Goal: Task Accomplishment & Management: Use online tool/utility

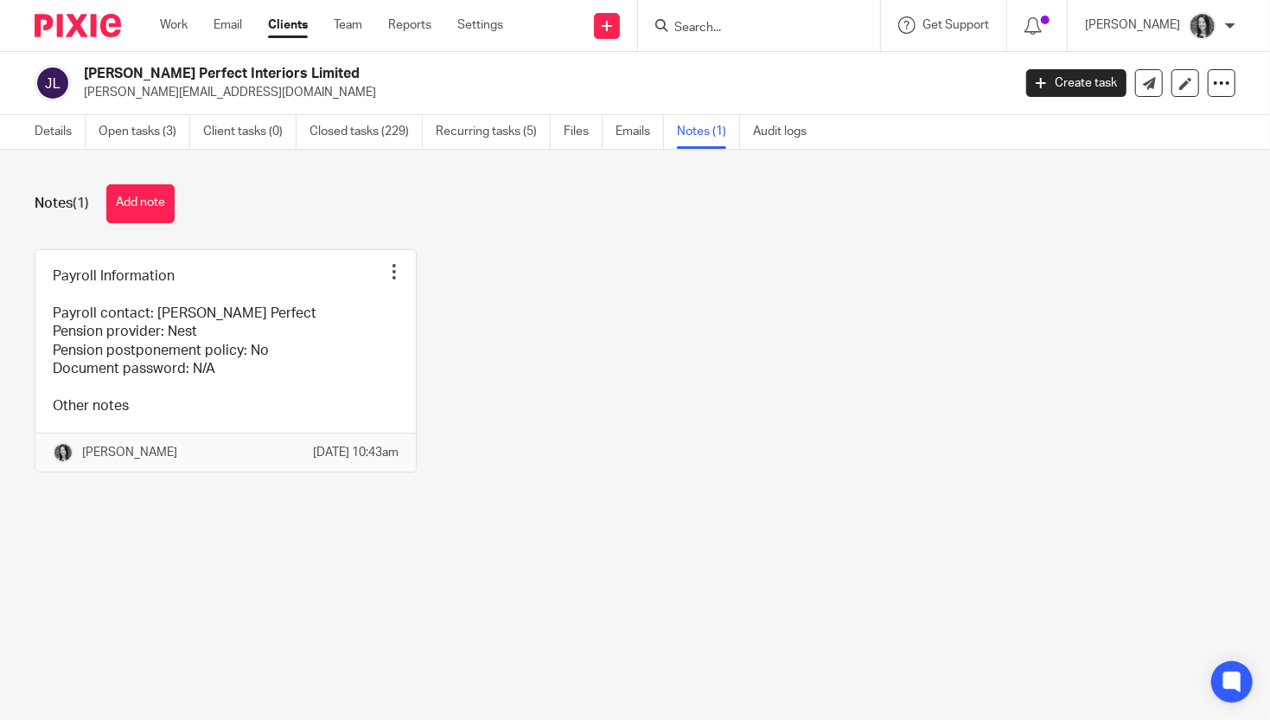
click at [714, 25] on input "Search" at bounding box center [751, 29] width 156 height 16
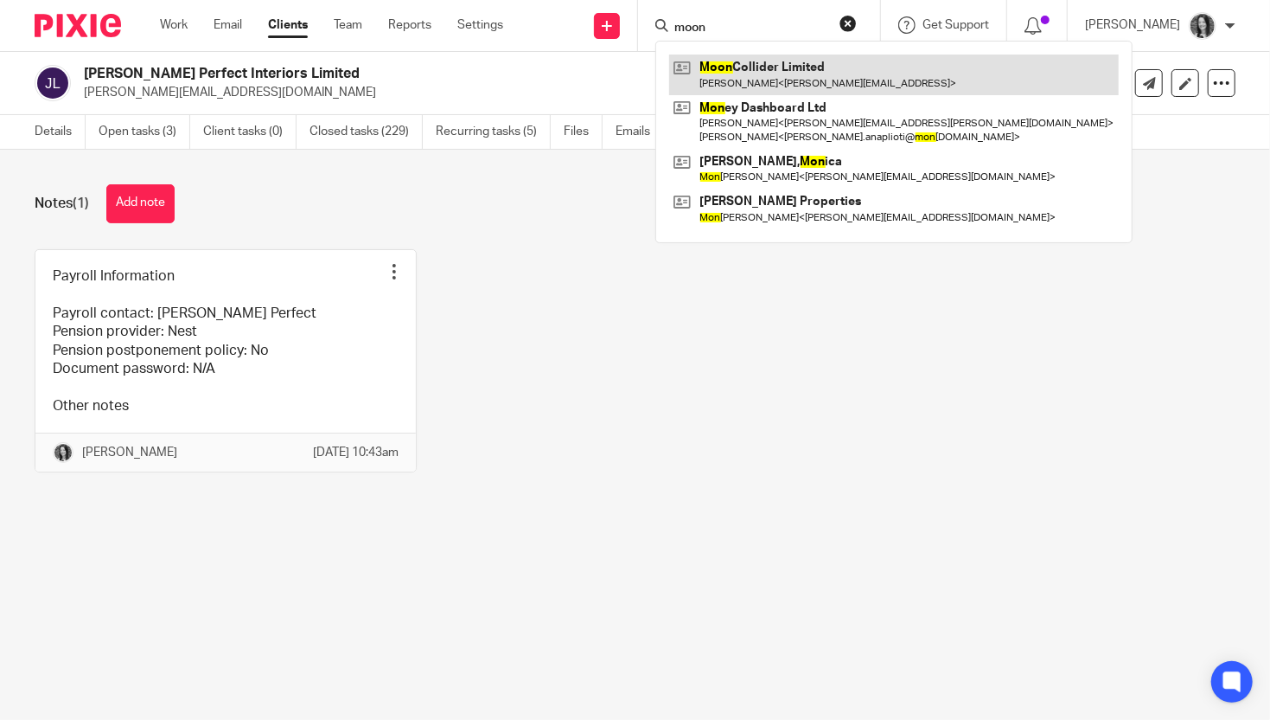
type input "moon"
click at [770, 74] on link at bounding box center [894, 74] width 450 height 40
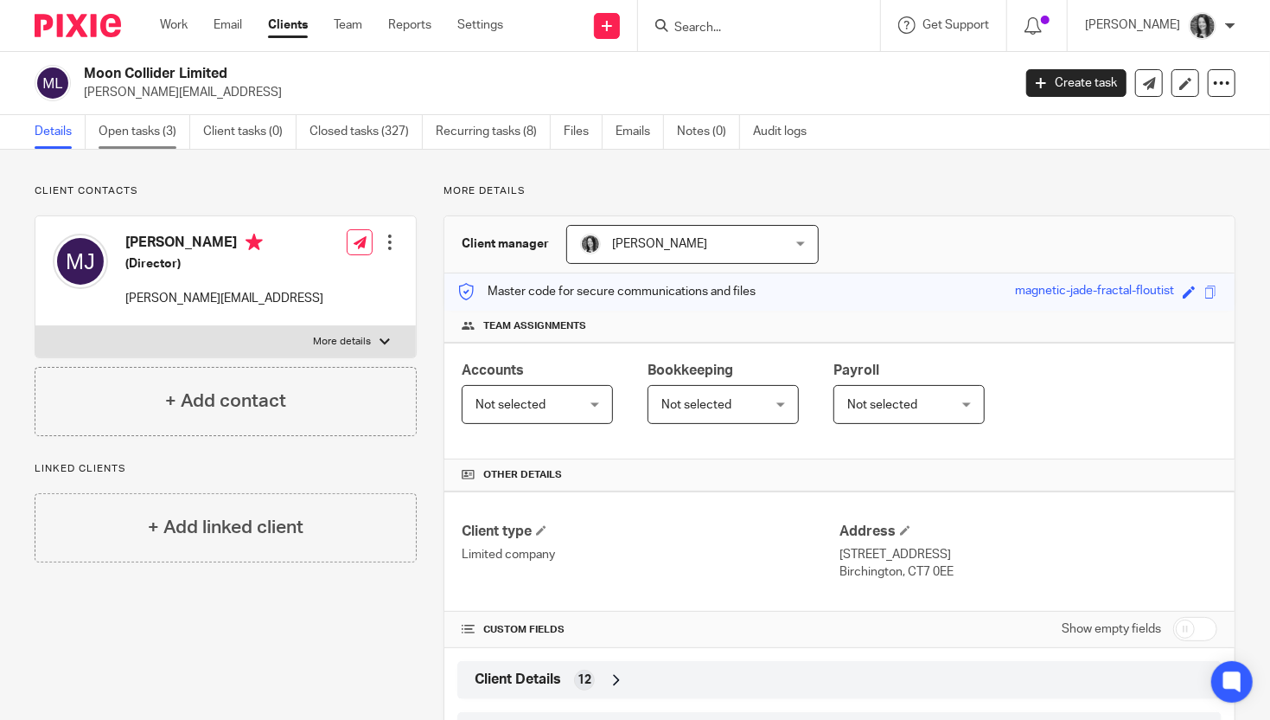
click at [157, 132] on link "Open tasks (3)" at bounding box center [145, 132] width 92 height 34
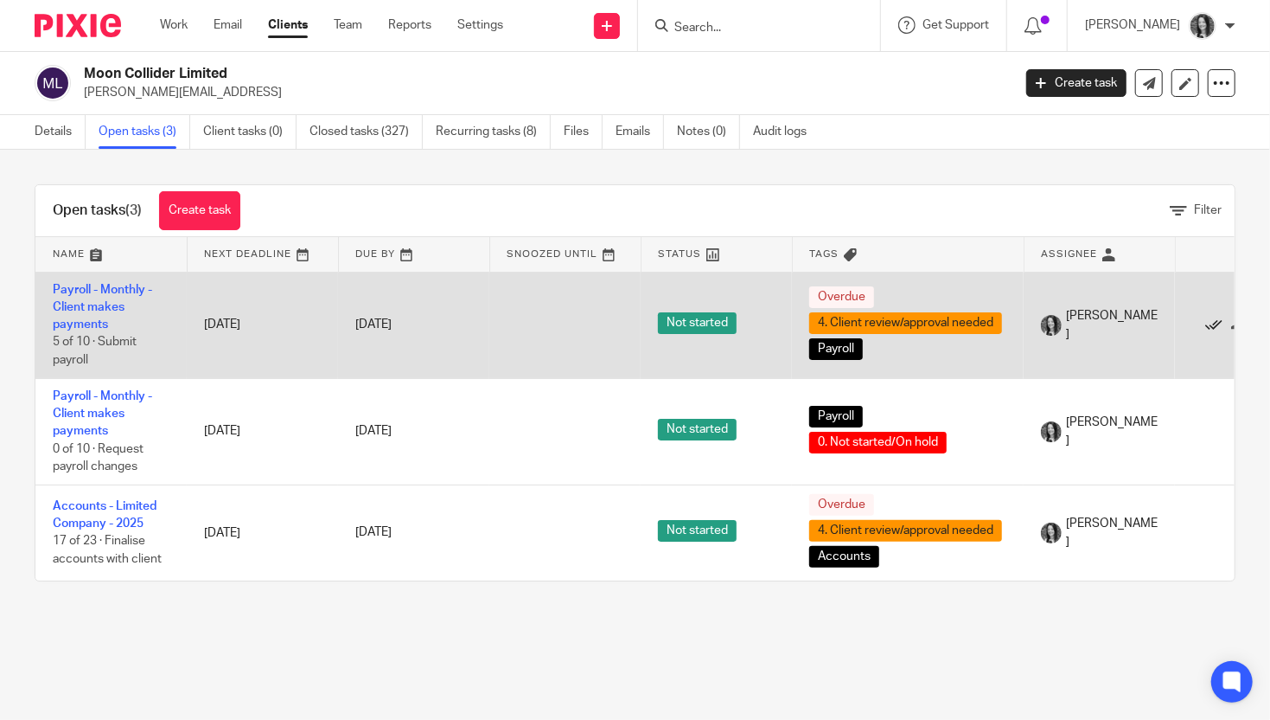
click at [1219, 323] on icon at bounding box center [1214, 325] width 17 height 17
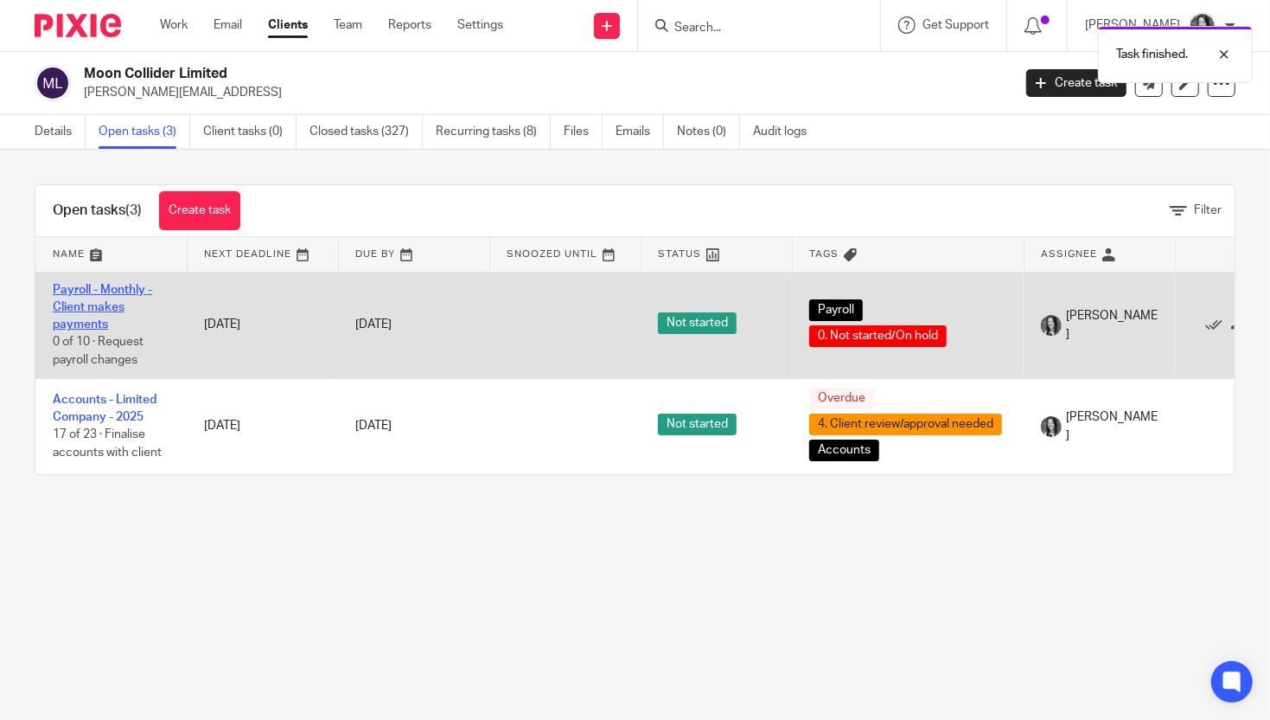
click at [106, 313] on link "Payroll - Monthly - Client makes payments" at bounding box center [102, 308] width 99 height 48
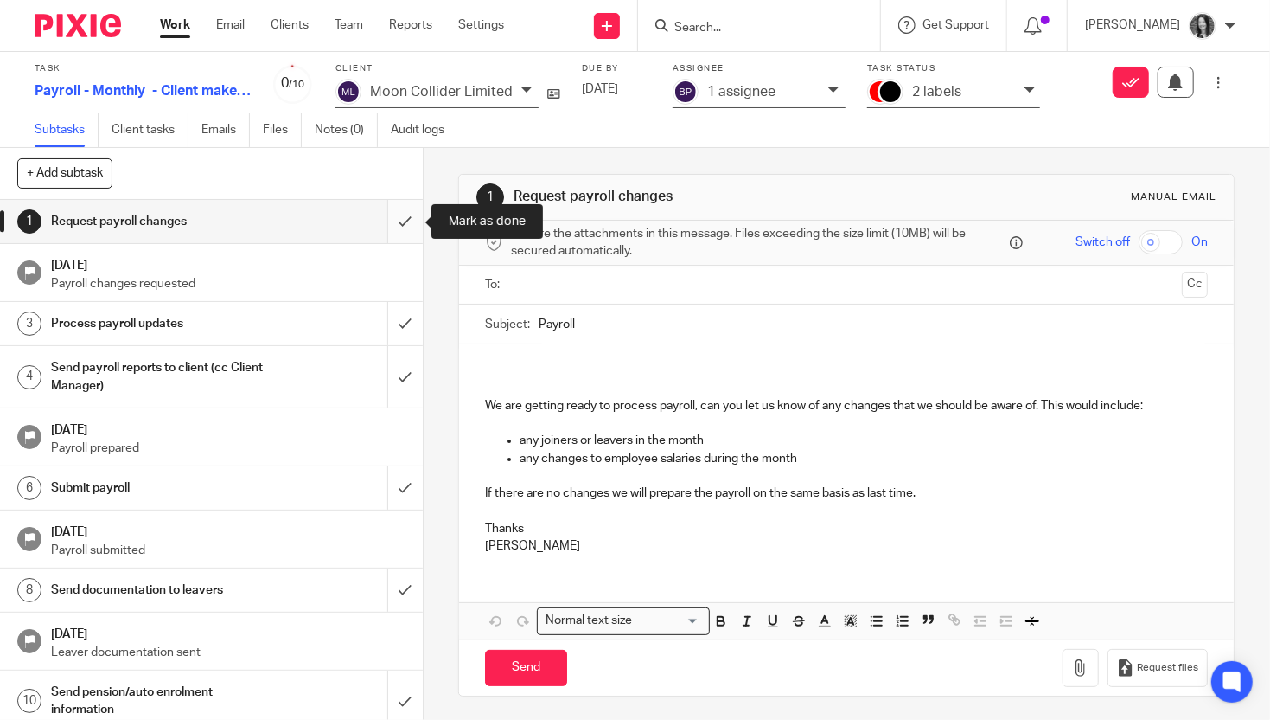
click at [404, 220] on input "submit" at bounding box center [211, 221] width 423 height 43
click at [404, 307] on input "submit" at bounding box center [211, 323] width 423 height 43
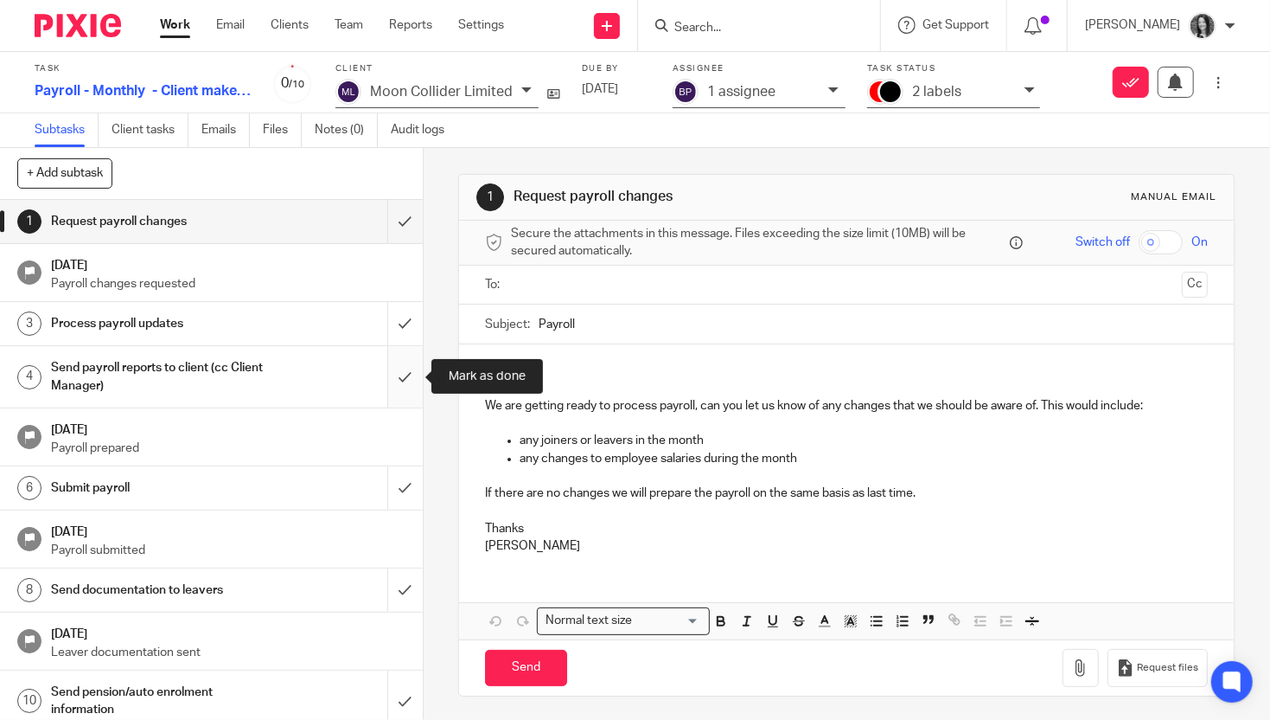
click at [400, 389] on input "submit" at bounding box center [211, 376] width 423 height 61
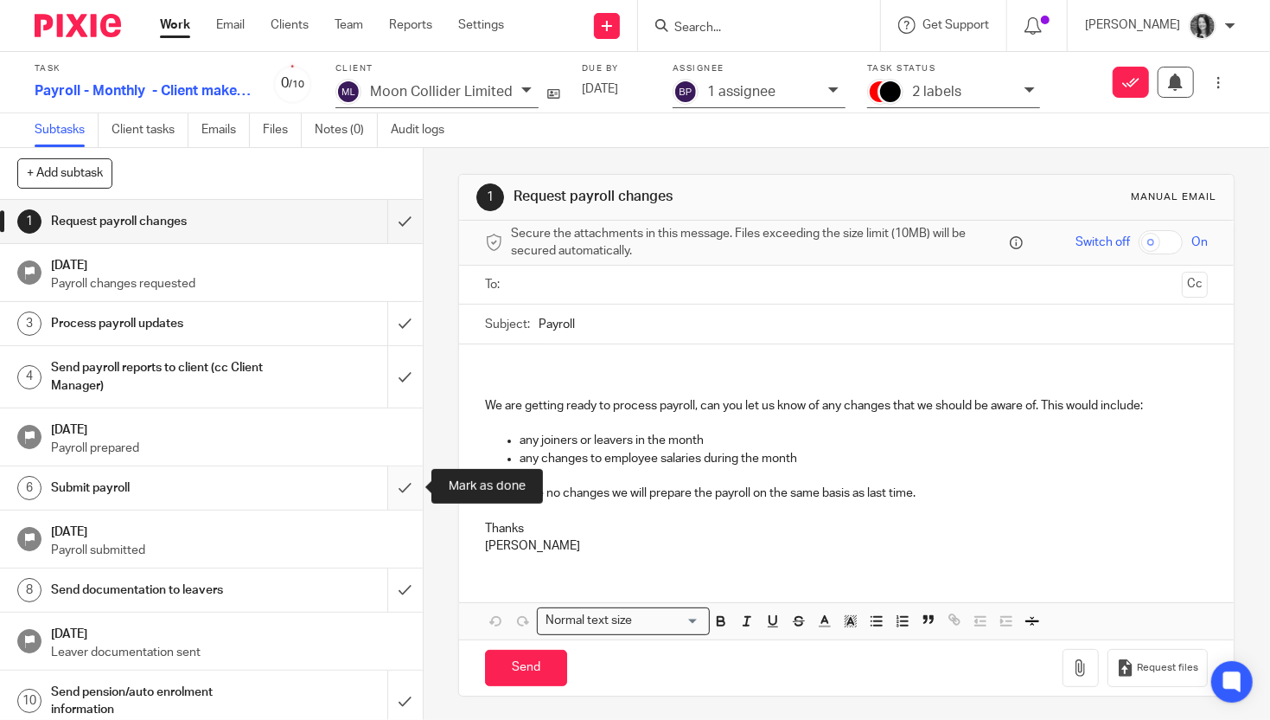
click at [402, 488] on input "submit" at bounding box center [211, 487] width 423 height 43
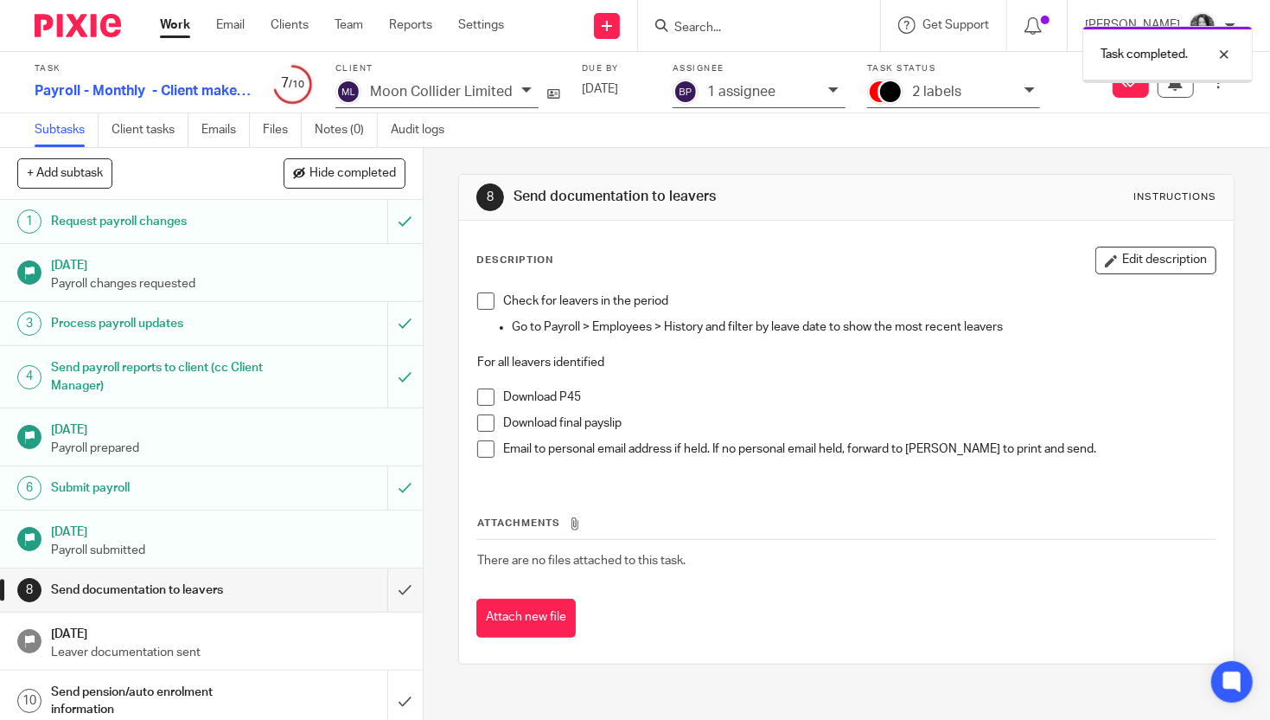
scroll to position [10, 0]
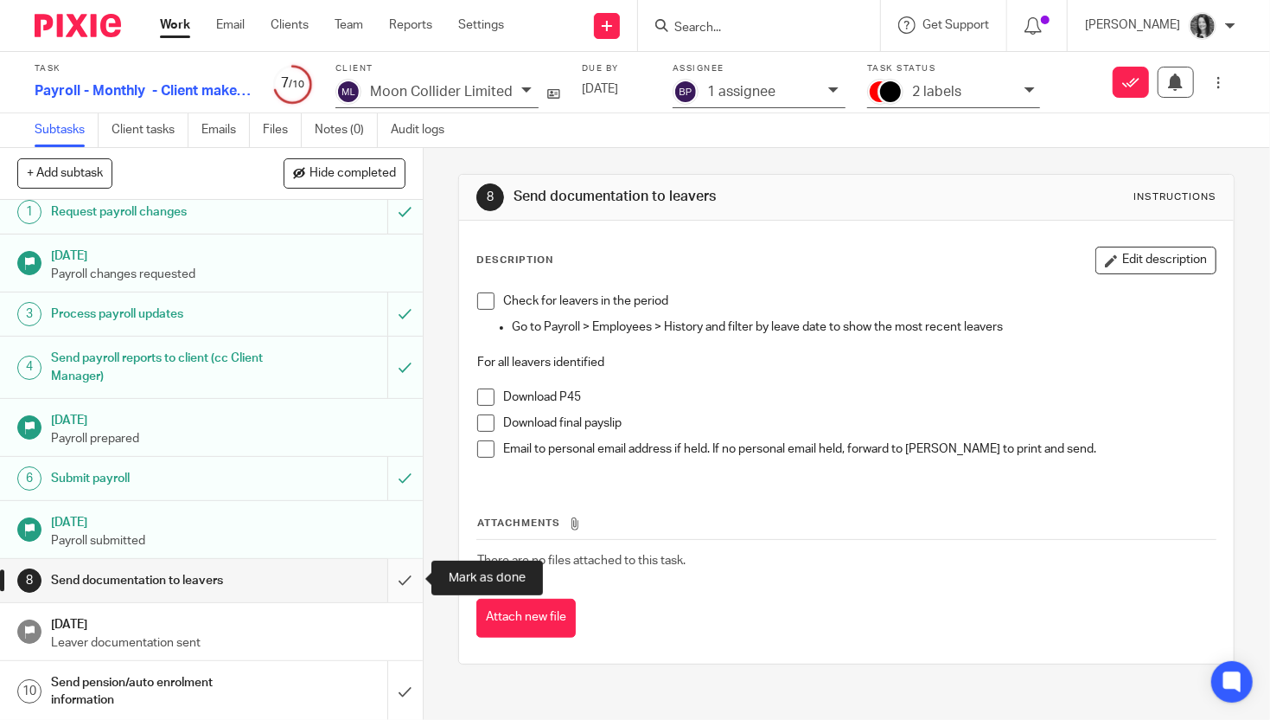
click at [406, 584] on input "submit" at bounding box center [211, 580] width 423 height 43
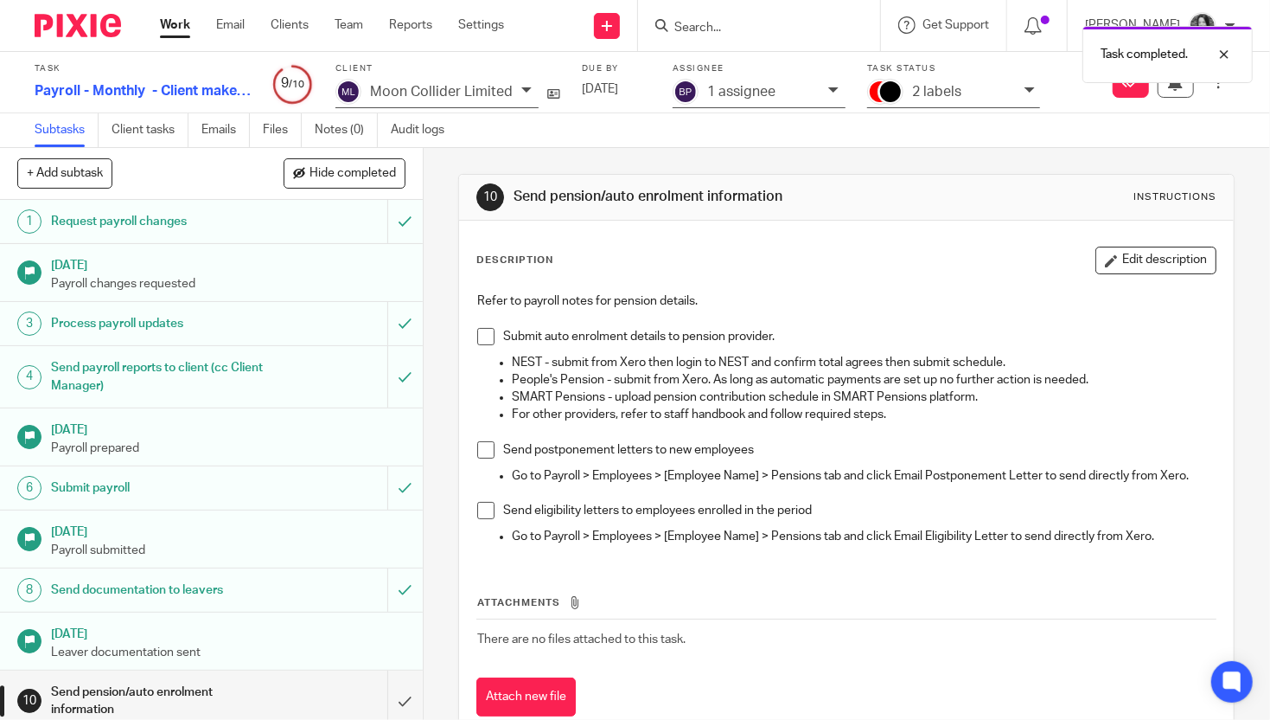
click at [923, 97] on p "2 labels" at bounding box center [936, 92] width 49 height 16
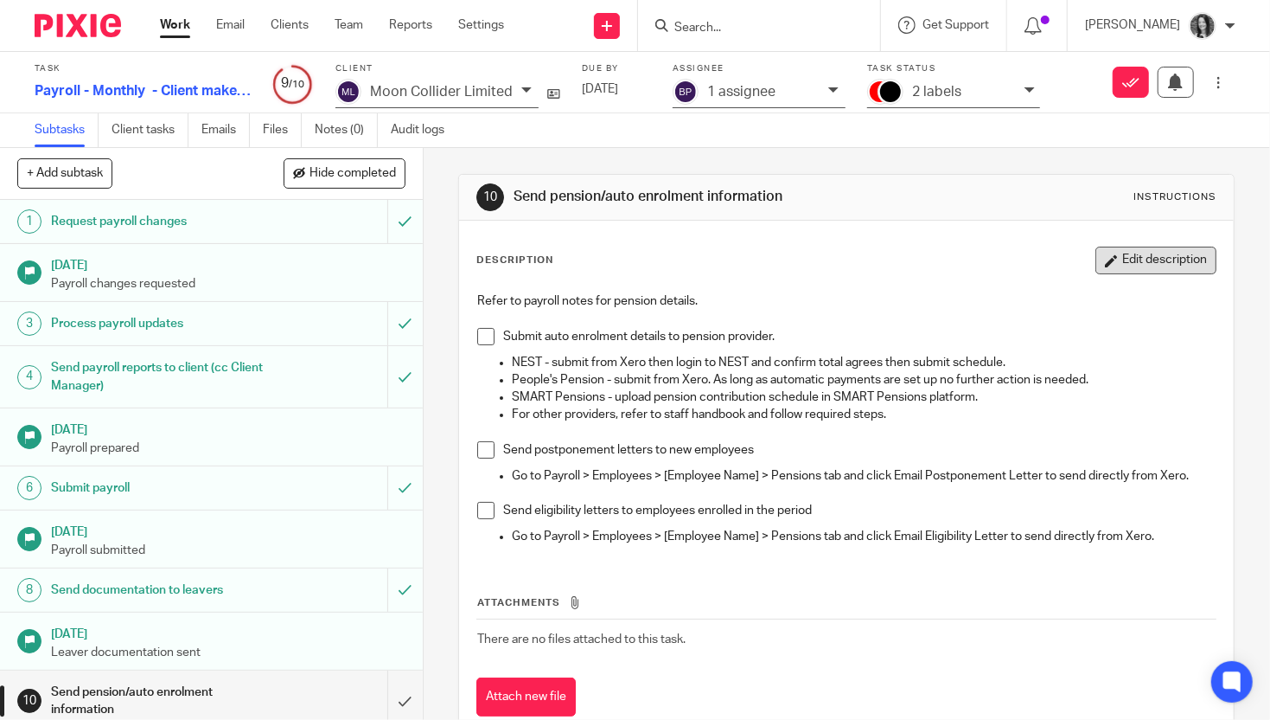
click at [1187, 257] on button "Edit description" at bounding box center [1156, 260] width 121 height 28
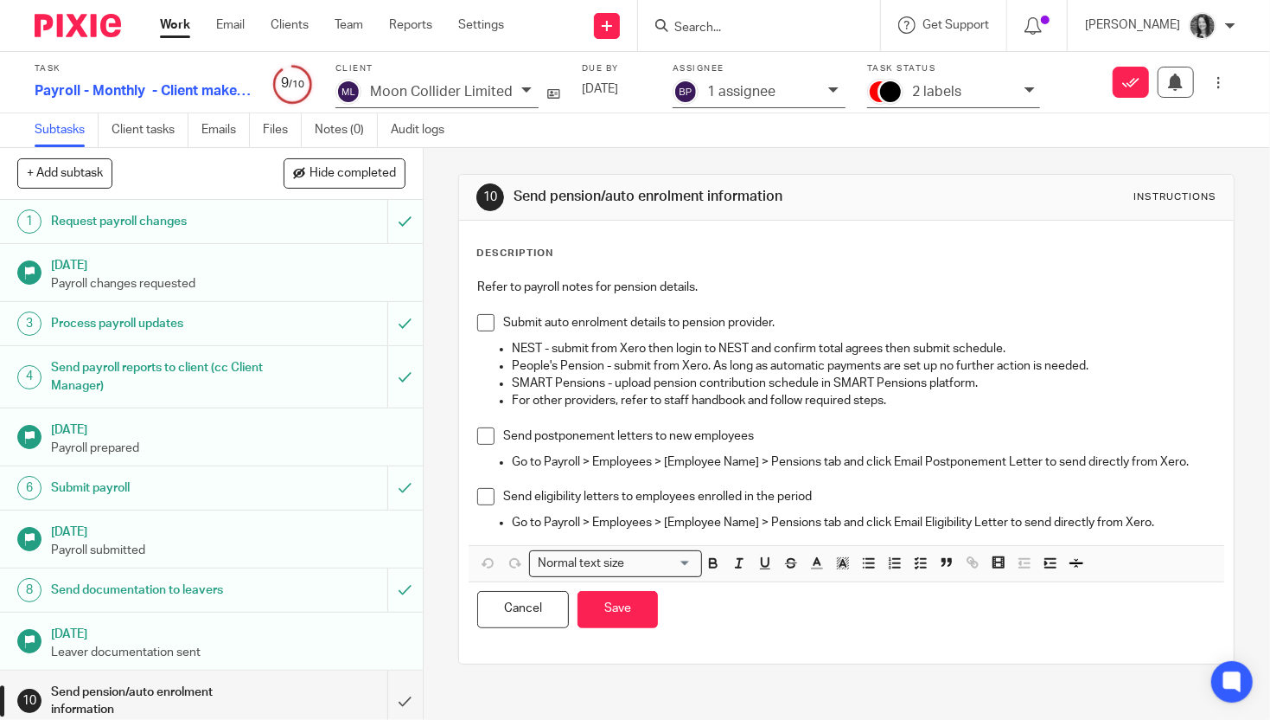
click at [1189, 527] on p "Go to Payroll > Employees > [Employee Name] > Pensions tab and click Email Elig…" at bounding box center [864, 522] width 704 height 17
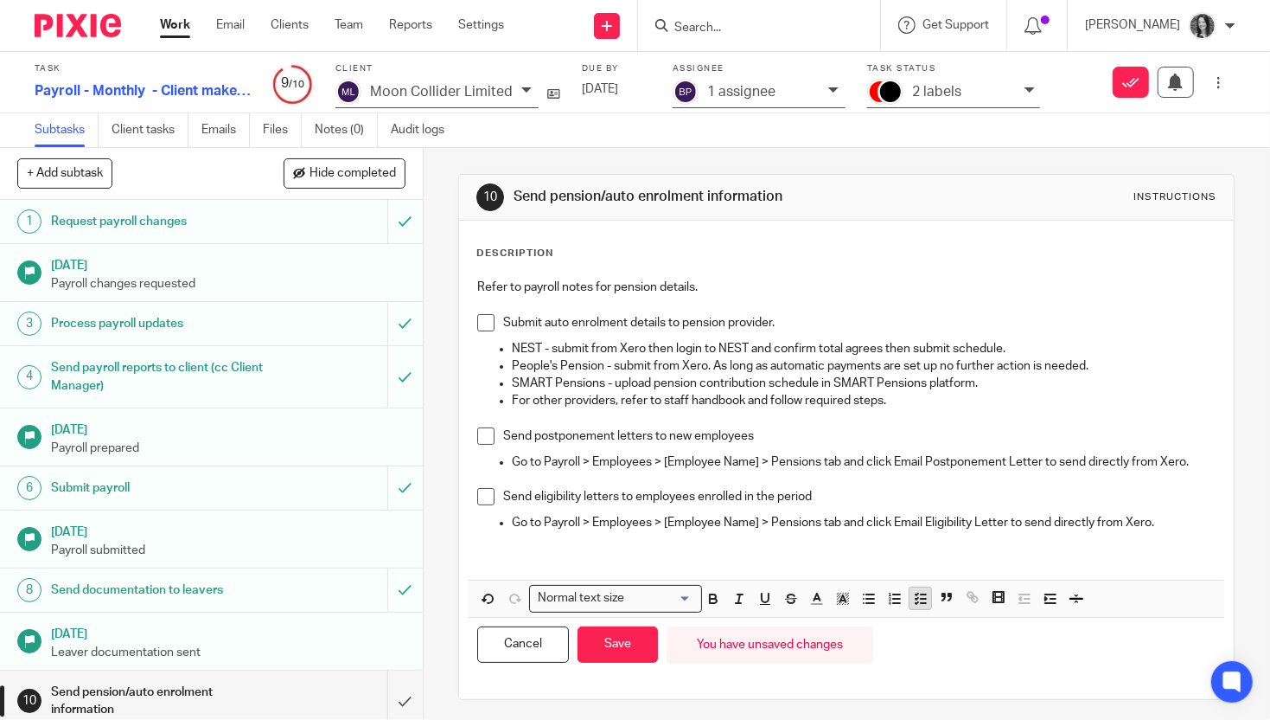
click at [924, 599] on icon "button" at bounding box center [921, 599] width 16 height 16
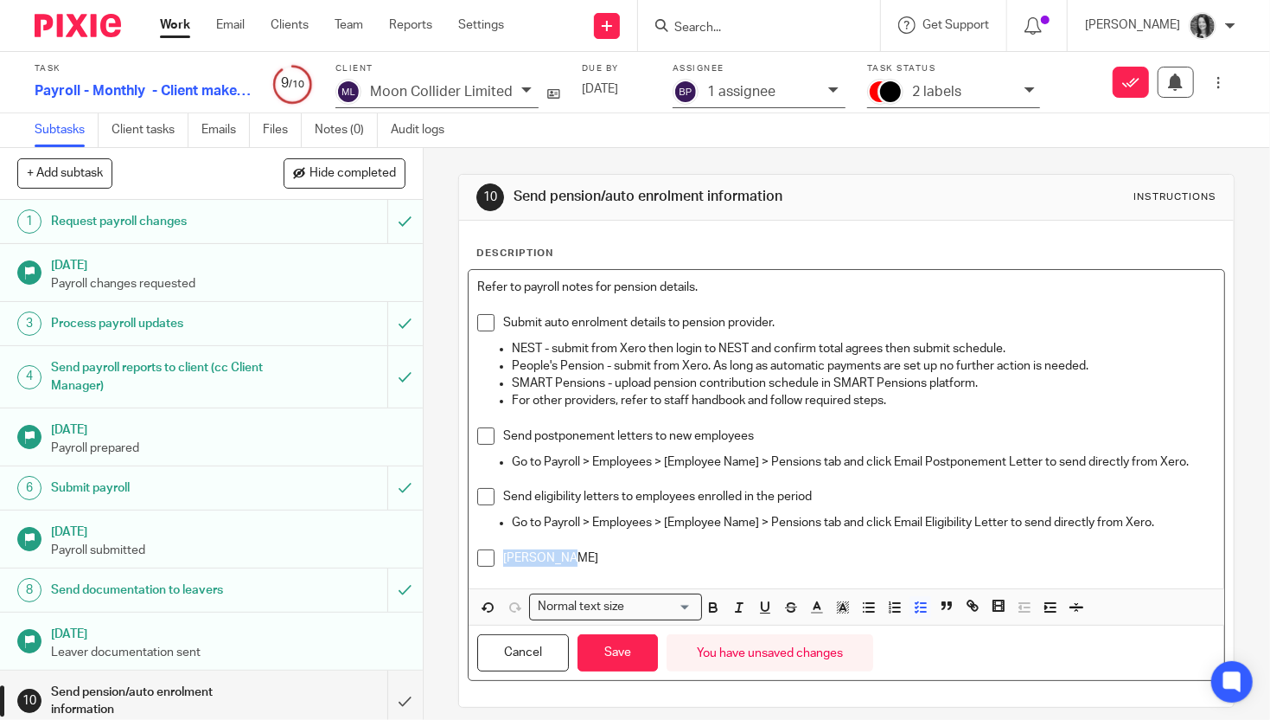
drag, startPoint x: 577, startPoint y: 563, endPoint x: 449, endPoint y: 562, distance: 128.0
click at [449, 562] on div "10 Send pension/auto enrolment information Instructions Description Refer to pa…" at bounding box center [847, 434] width 847 height 572
click at [619, 650] on button "Save" at bounding box center [618, 652] width 80 height 37
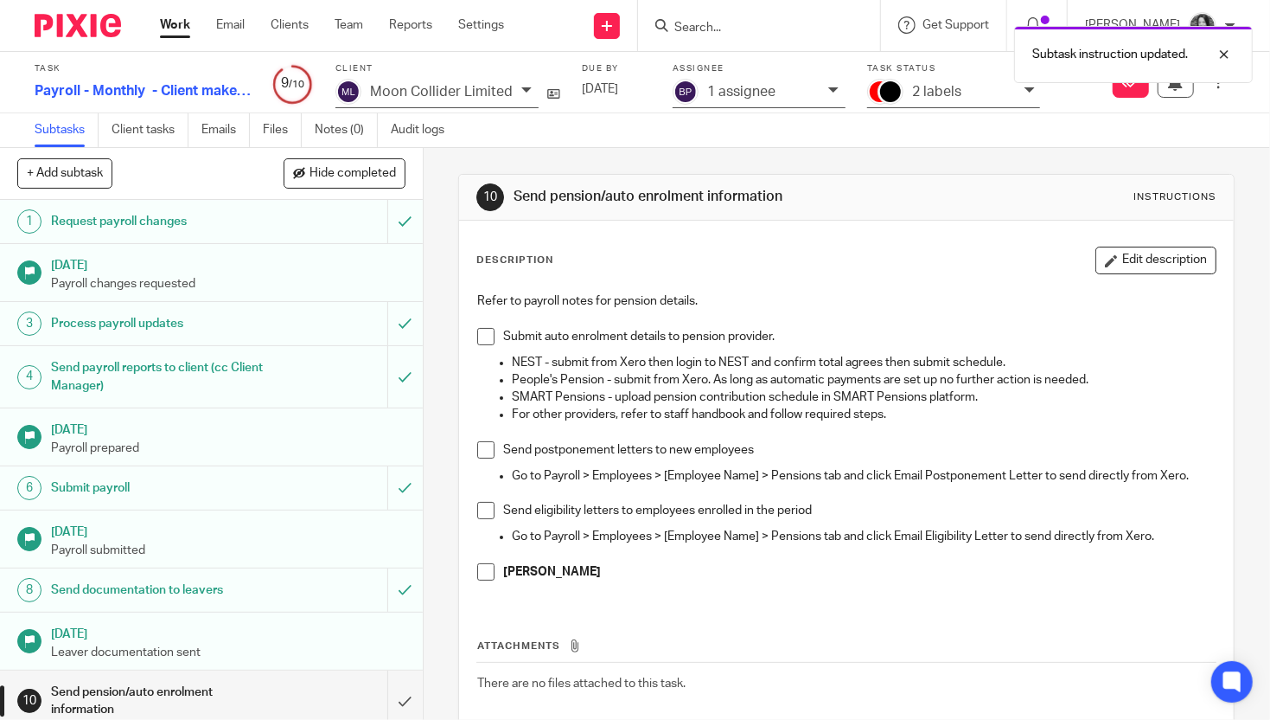
click at [944, 99] on p "2 labels" at bounding box center [936, 92] width 49 height 16
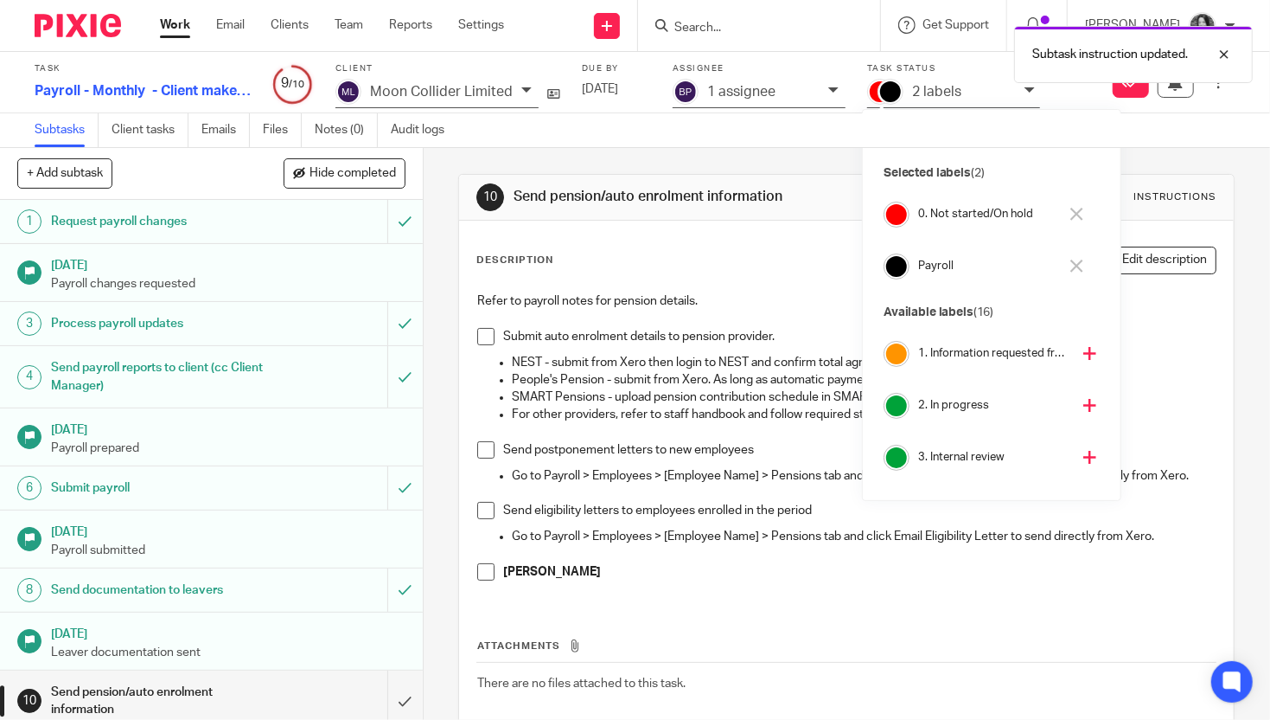
click at [957, 400] on h4 "2. In progress" at bounding box center [994, 405] width 152 height 16
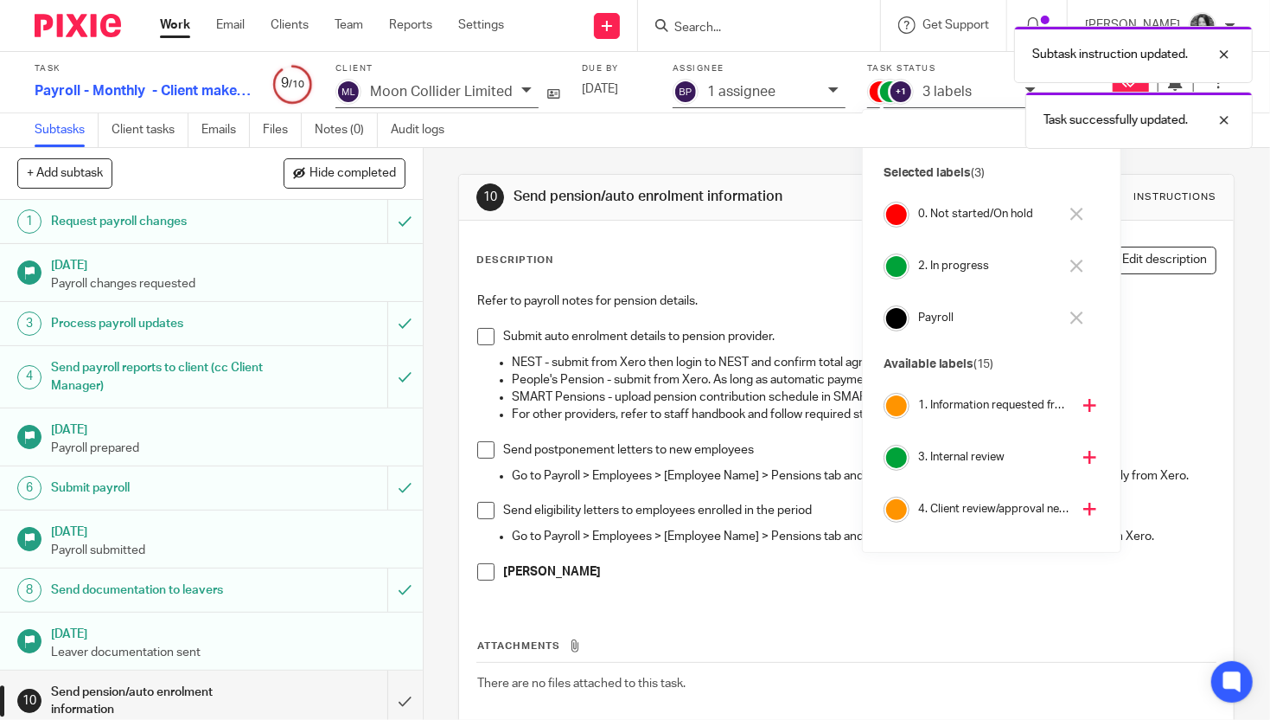
click at [942, 211] on h4 "0. Not started/On hold" at bounding box center [988, 214] width 140 height 16
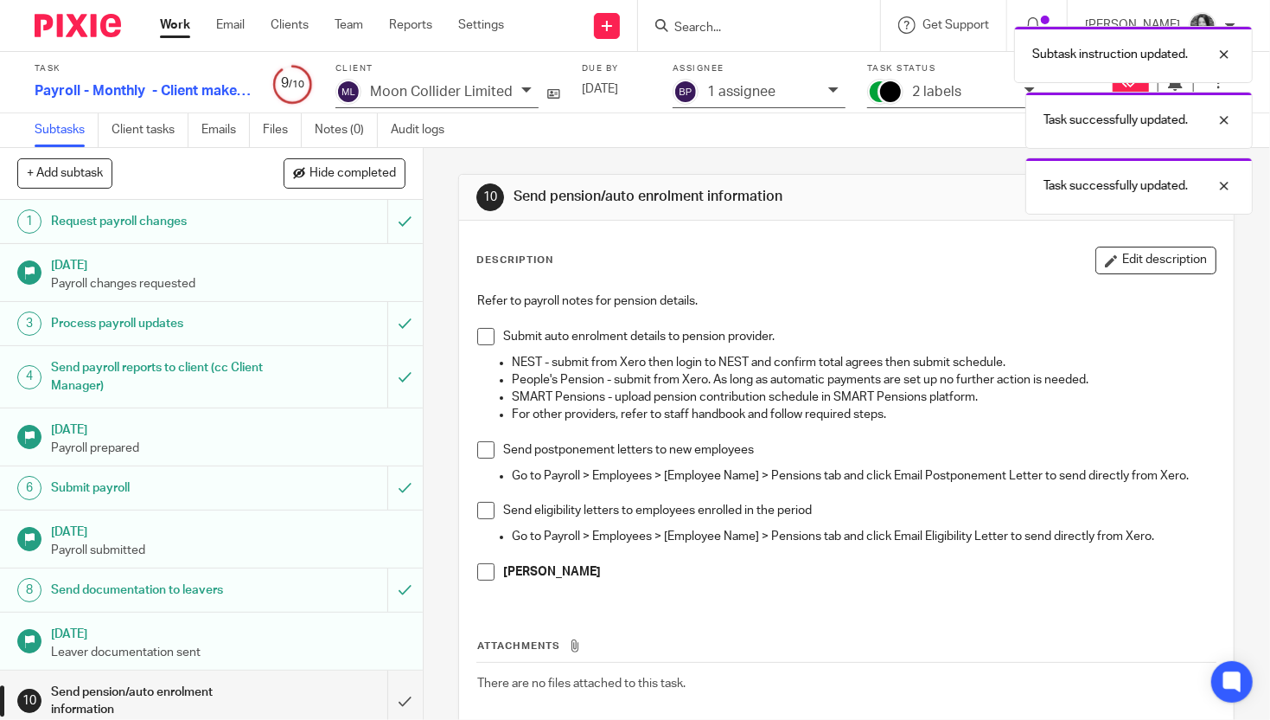
click at [730, 97] on div "Subtask instruction updated. Task successfully updated. Task successfully updat…" at bounding box center [945, 115] width 618 height 197
click at [681, 99] on div "Task successfully updated. Task successfully updated." at bounding box center [945, 82] width 618 height 131
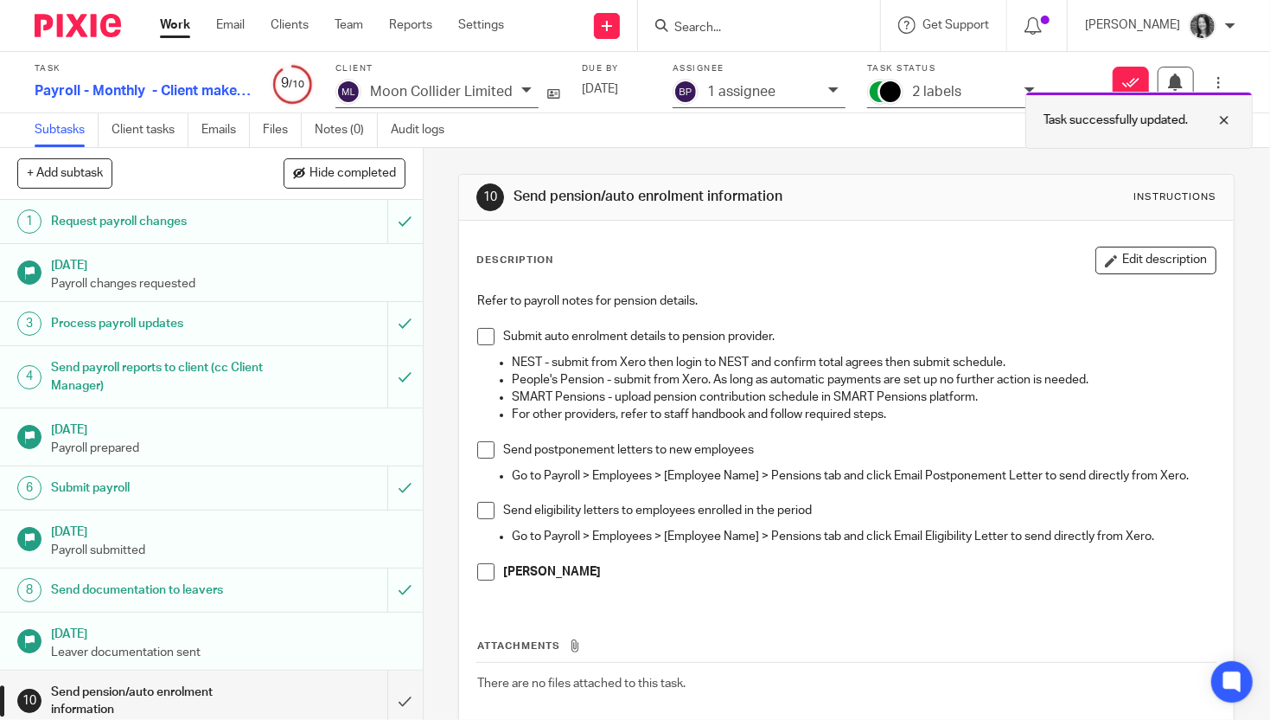
click at [1225, 113] on div at bounding box center [1211, 120] width 47 height 21
click at [715, 93] on p "1 assignee" at bounding box center [741, 92] width 68 height 16
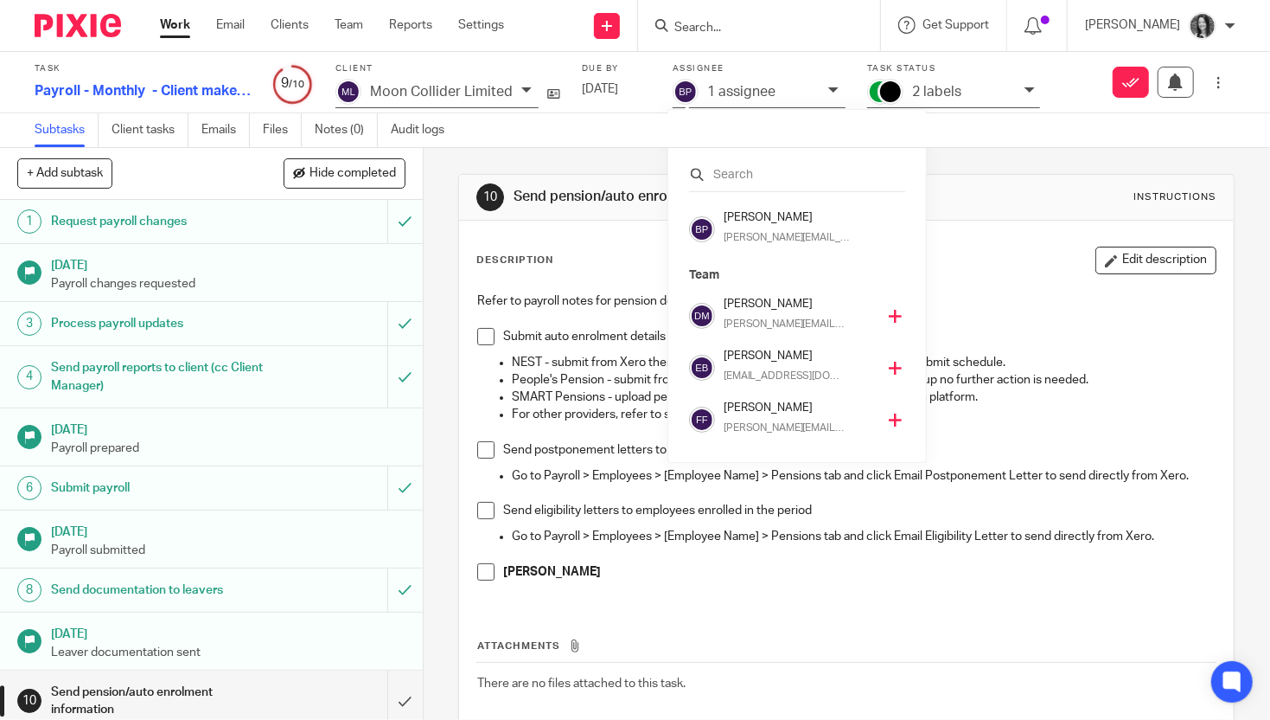
click at [734, 178] on input "text" at bounding box center [797, 174] width 216 height 17
click at [754, 296] on h4 "[PERSON_NAME]" at bounding box center [800, 304] width 152 height 16
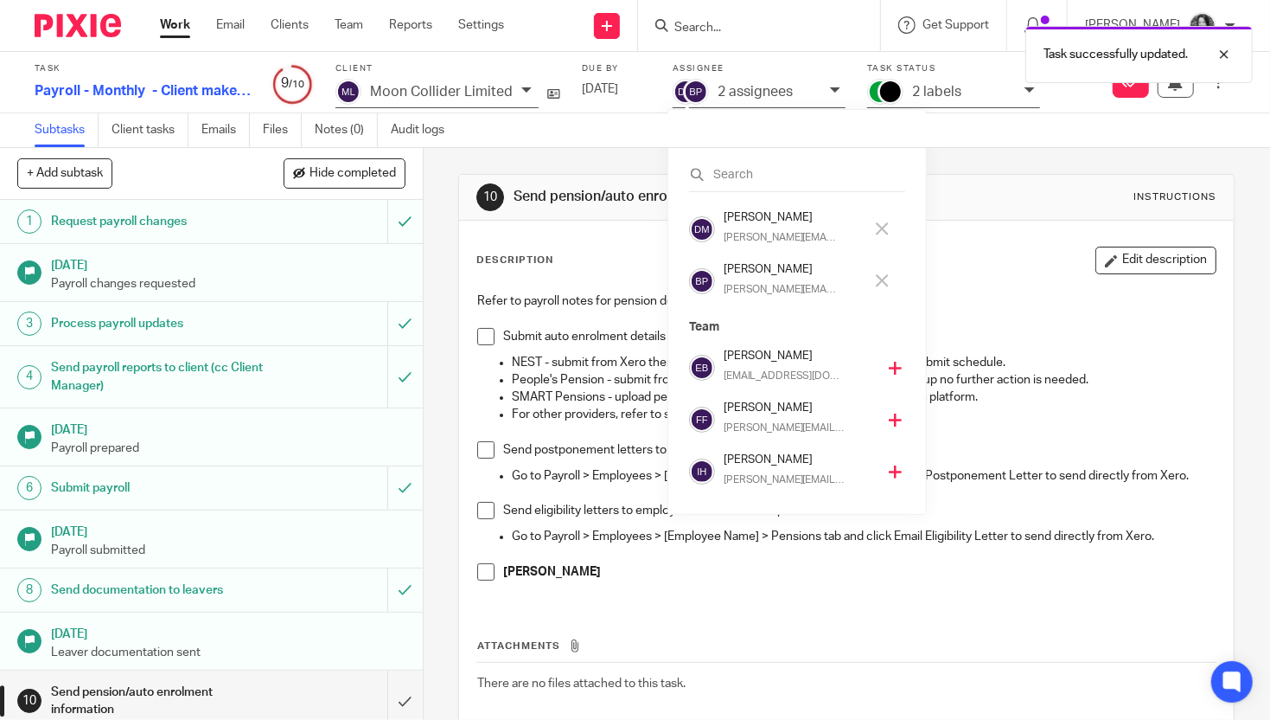
click at [754, 277] on div "Brodie Petrie [EMAIL_ADDRESS][DOMAIN_NAME]" at bounding box center [798, 281] width 149 height 41
